Goal: Obtain resource: Download file/media

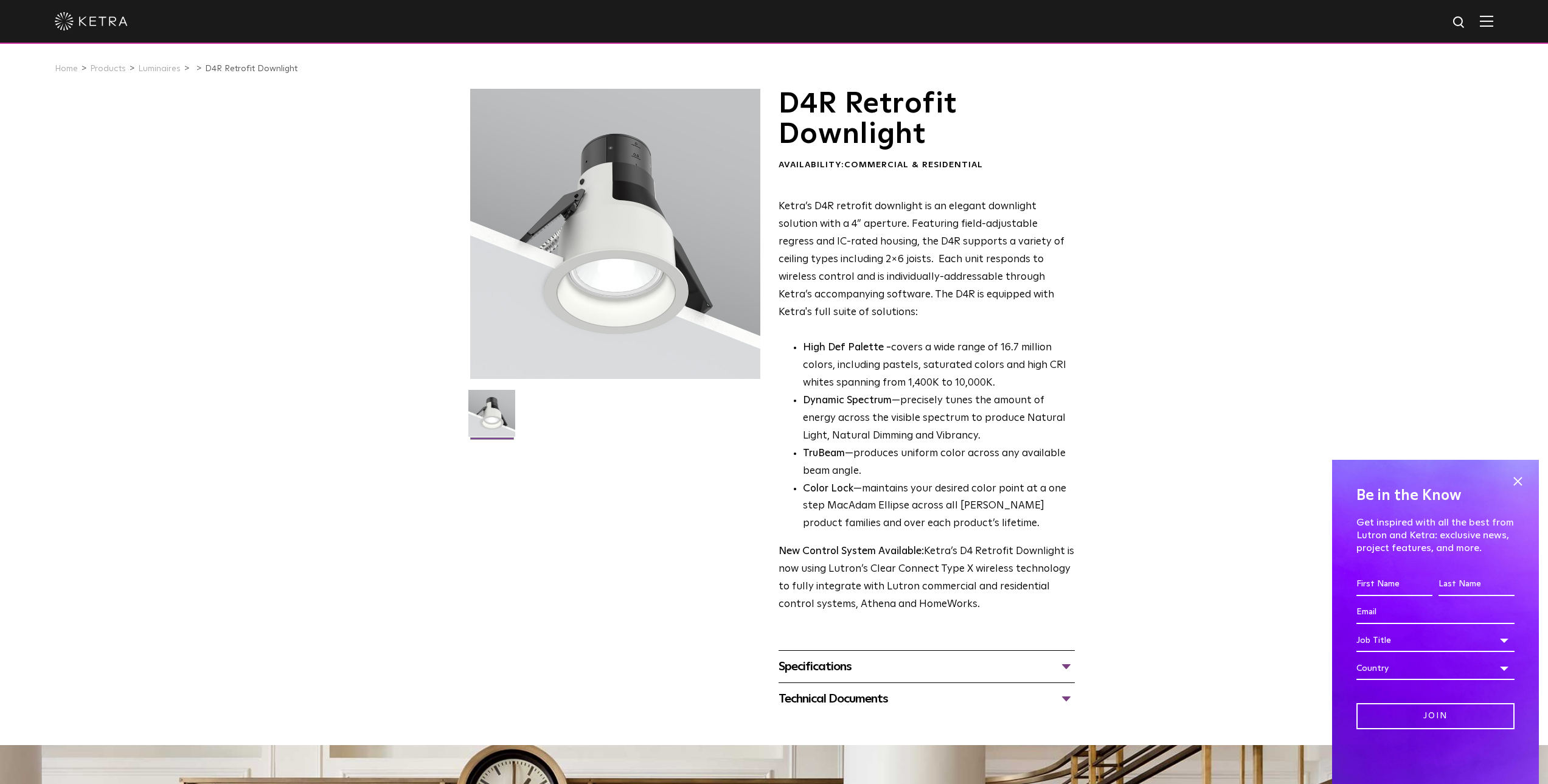
click at [870, 528] on li "Color Lock —maintains your desired color point at a one step MacAdam Ellipse ac…" at bounding box center [939, 506] width 272 height 53
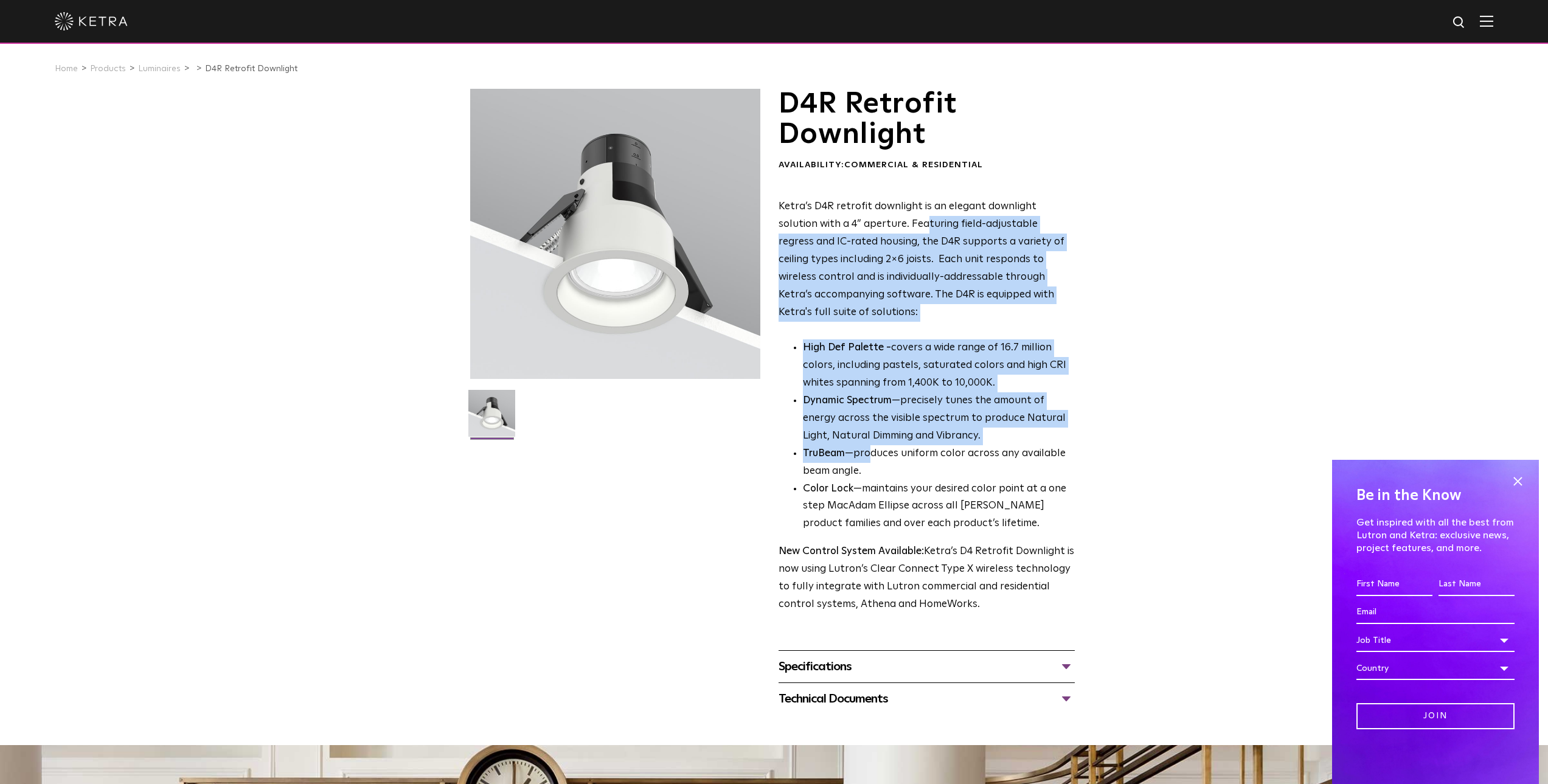
drag, startPoint x: 870, startPoint y: 453, endPoint x: 884, endPoint y: 227, distance: 226.4
click at [884, 227] on div "Ketra’s D4R retrofit downlight is an elegant downlight solution with a 4” apert…" at bounding box center [927, 406] width 296 height 415
click at [884, 227] on p "Ketra’s D4R retrofit downlight is an elegant downlight solution with a 4” apert…" at bounding box center [927, 260] width 296 height 123
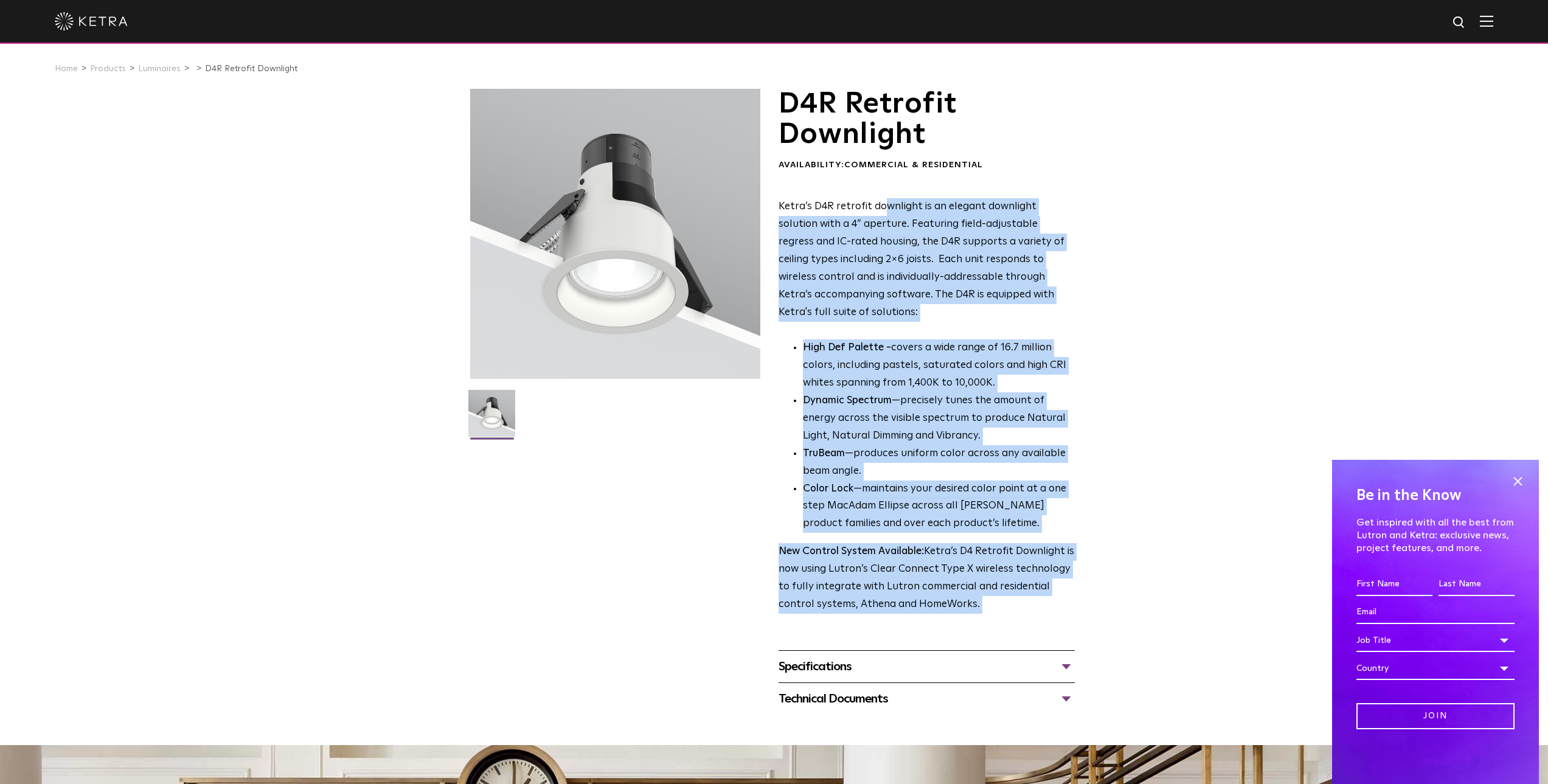
drag, startPoint x: 885, startPoint y: 201, endPoint x: 936, endPoint y: 629, distance: 431.0
click at [936, 629] on span "D4R Retrofit Downlight Availability: Commercial & Residential Ketra’s D4R retro…" at bounding box center [927, 401] width 296 height 626
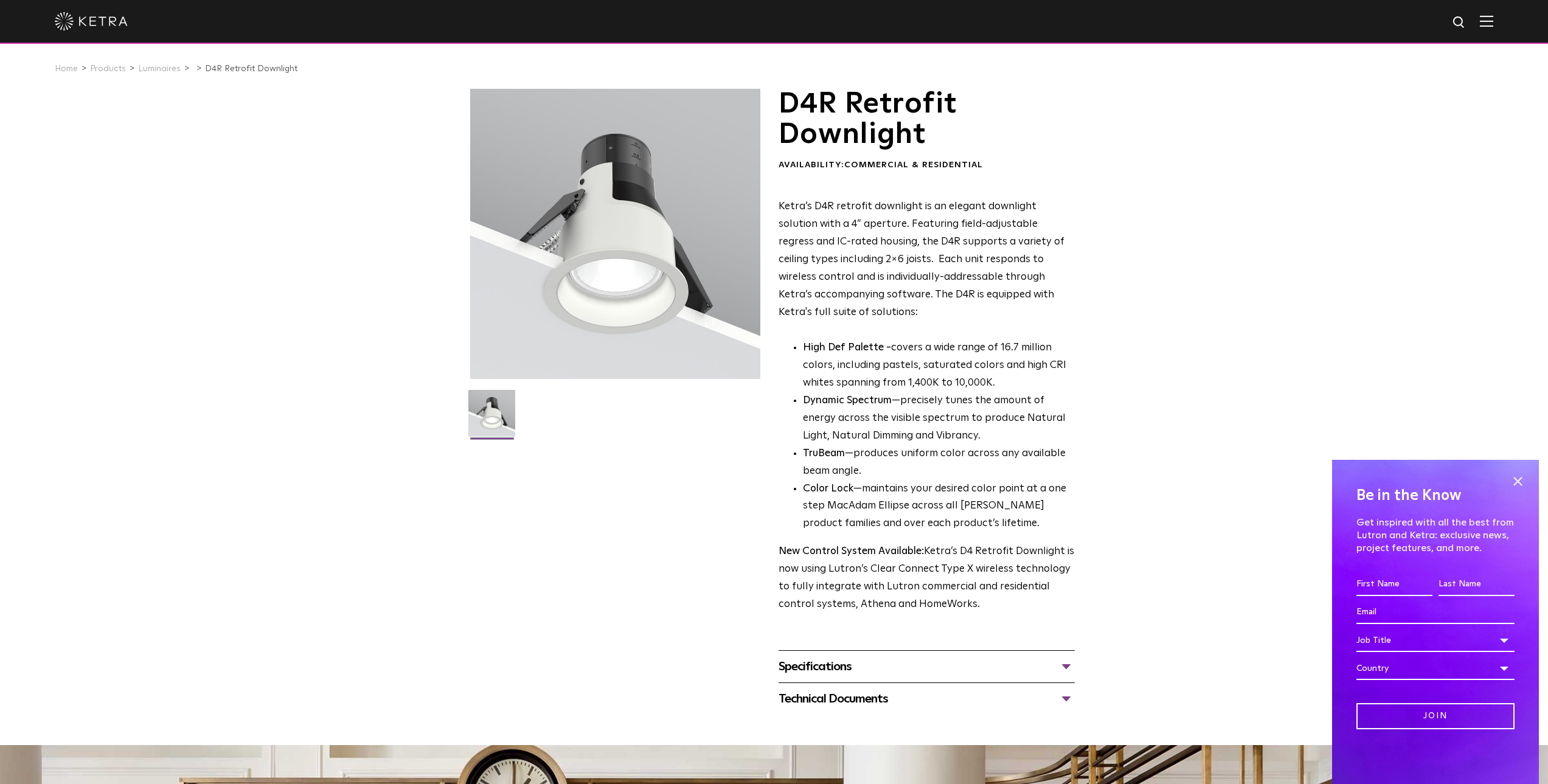
drag, startPoint x: 936, startPoint y: 629, endPoint x: 956, endPoint y: 309, distance: 320.6
click at [956, 309] on span "D4R Retrofit Downlight Availability: Commercial & Residential Ketra’s D4R retro…" at bounding box center [927, 401] width 296 height 626
click at [956, 309] on p "Ketra’s D4R retrofit downlight is an elegant downlight solution with a 4” apert…" at bounding box center [927, 260] width 296 height 123
click at [1031, 383] on p "High Def Palette - covers a wide range of 16.7 million colors, including pastel…" at bounding box center [939, 366] width 272 height 53
click at [954, 663] on div "Specifications" at bounding box center [927, 667] width 296 height 20
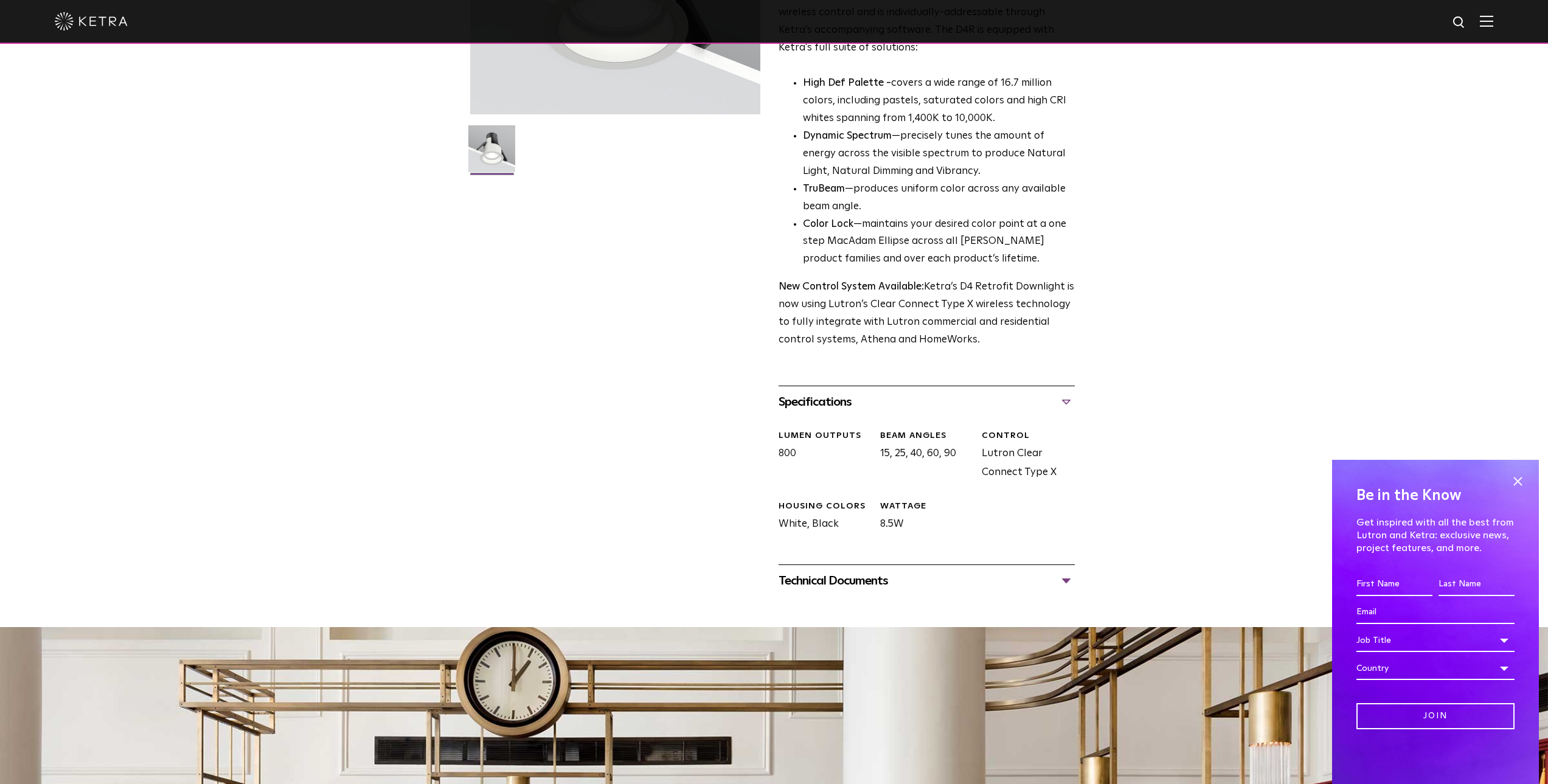
scroll to position [261, 0]
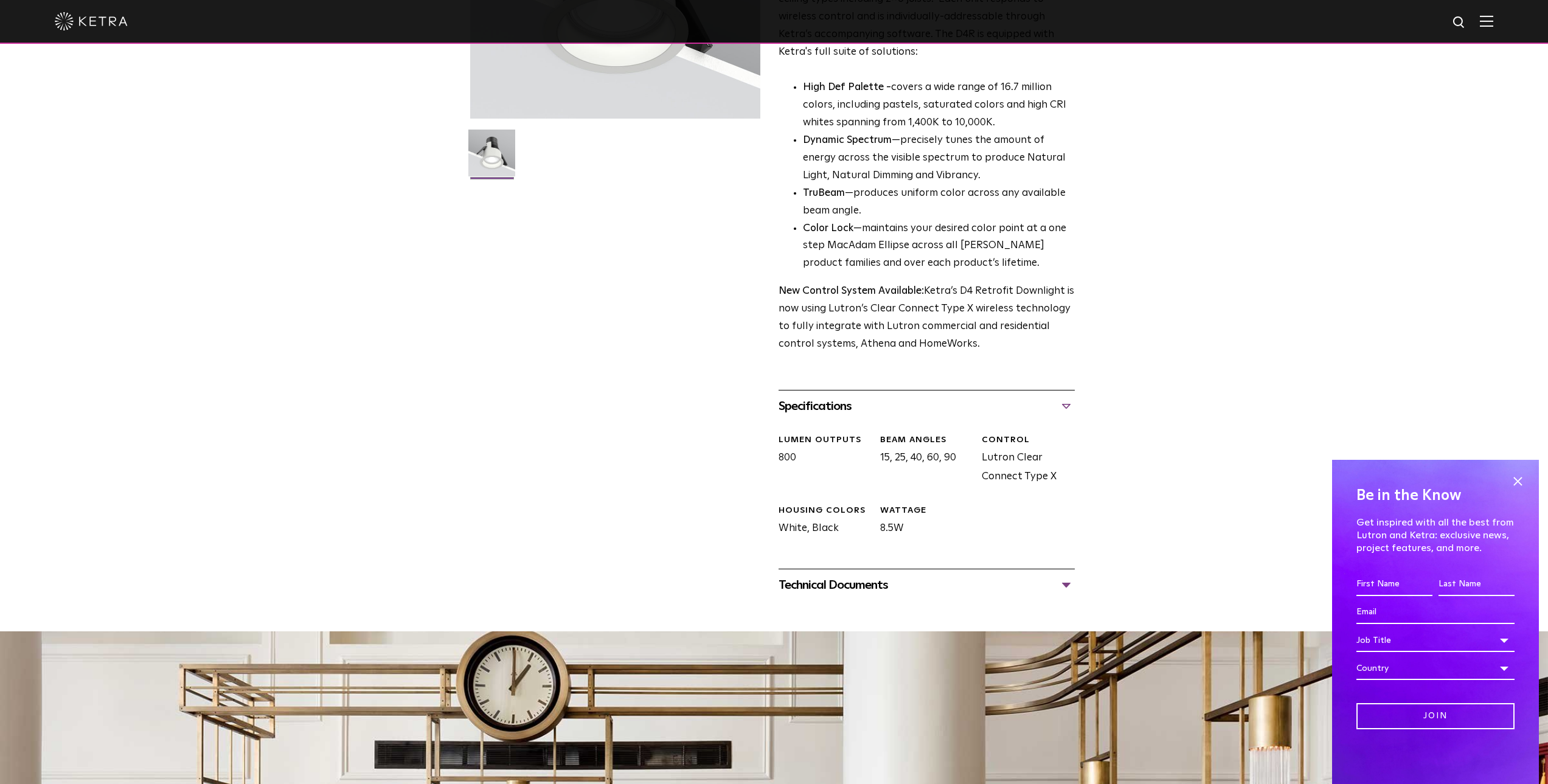
click at [992, 586] on div "Technical Documents" at bounding box center [927, 585] width 296 height 20
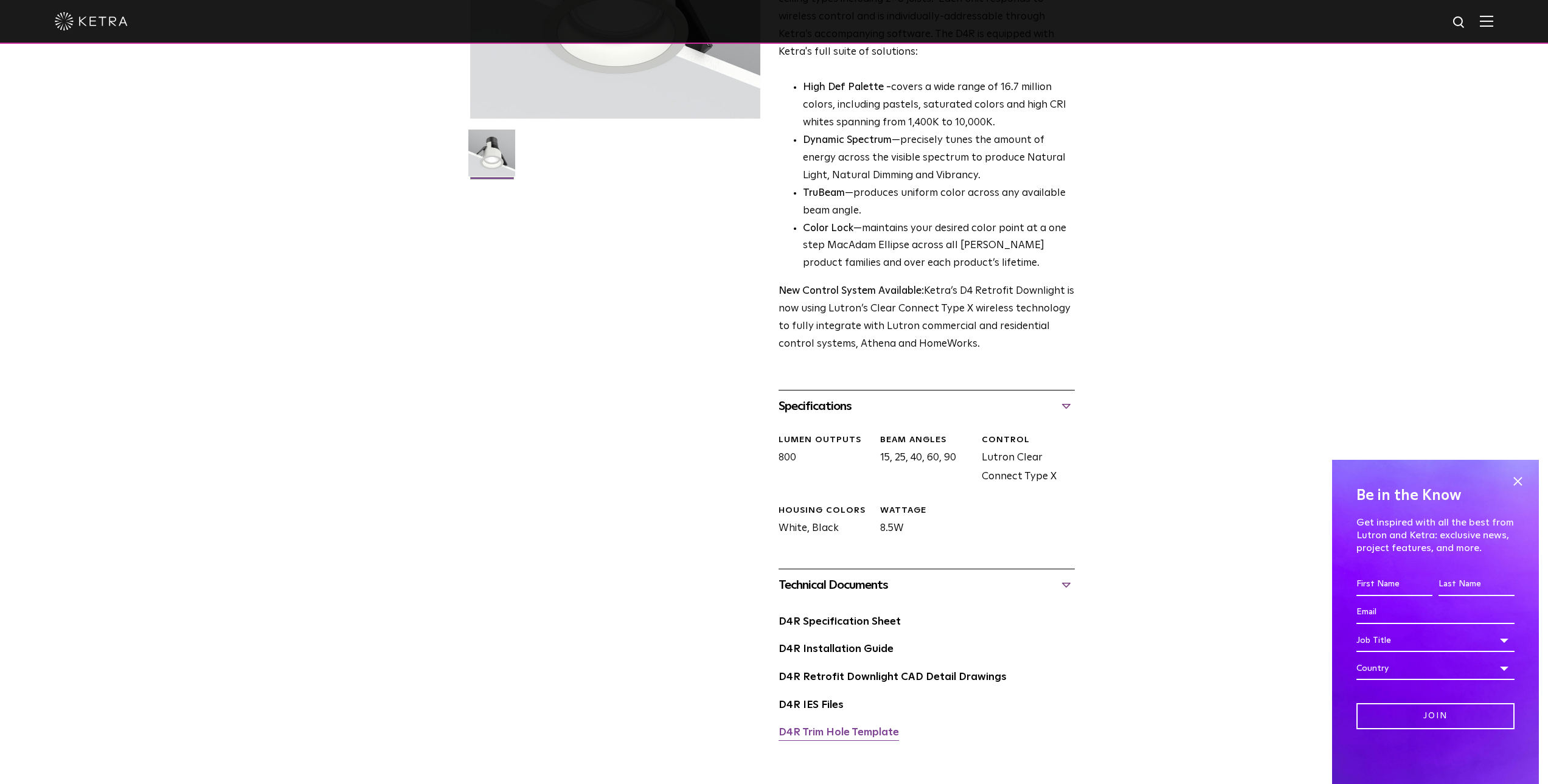
click at [843, 730] on link "D4R Trim Hole Template" at bounding box center [839, 733] width 121 height 11
